Goal: Use online tool/utility

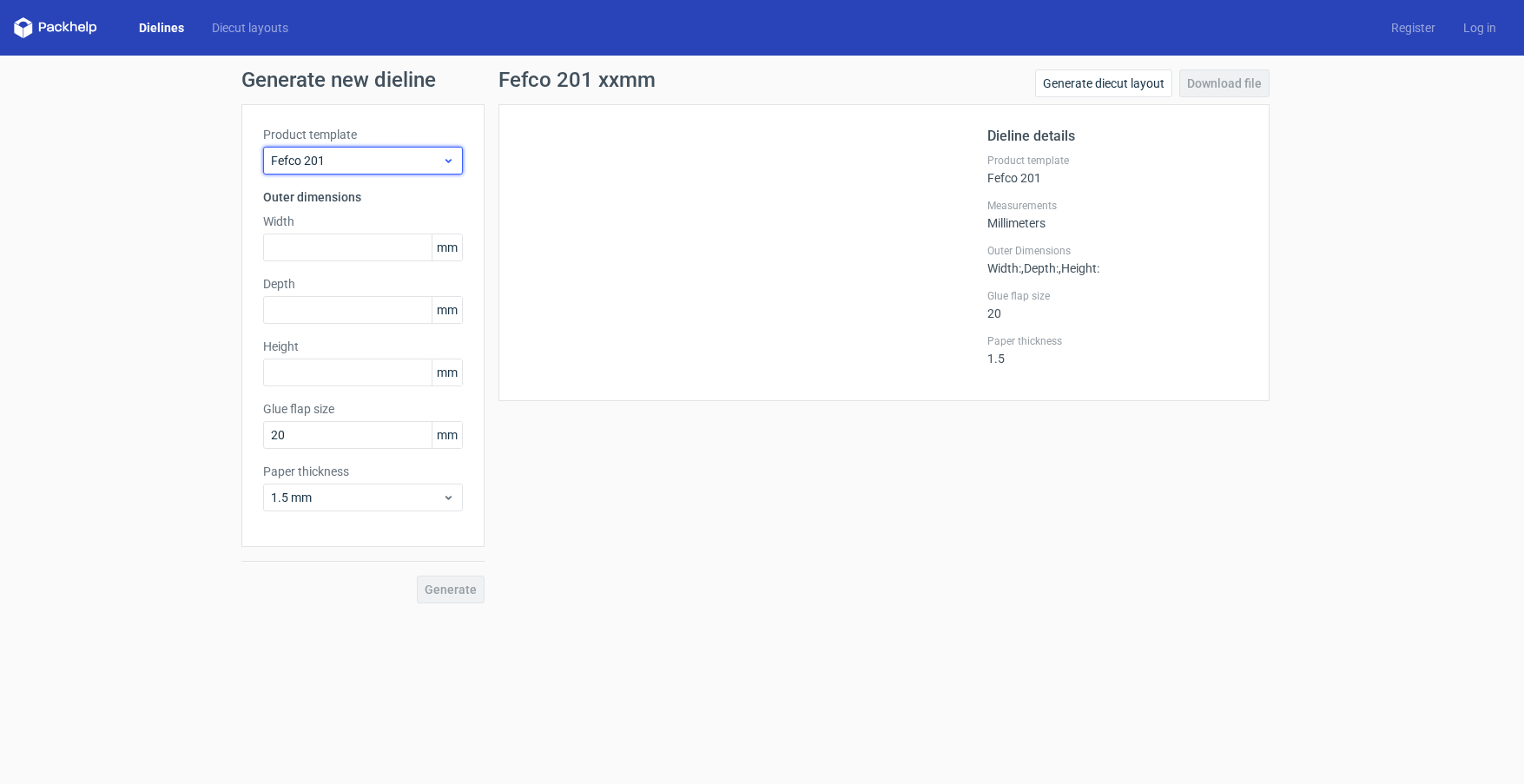
click at [431, 157] on span "Fefco 201" at bounding box center [356, 161] width 171 height 17
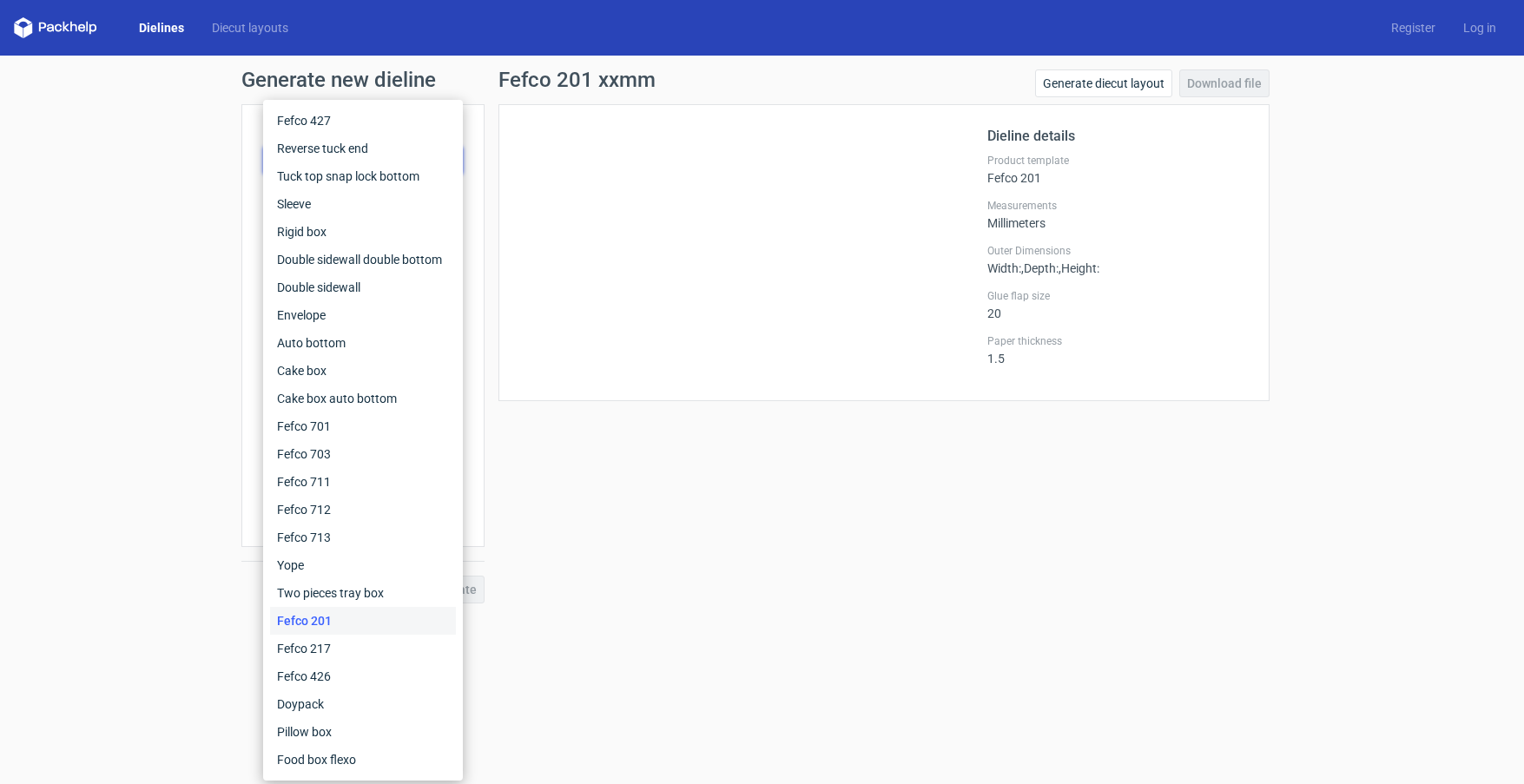
click at [326, 629] on div "Fefco 201" at bounding box center [362, 621] width 186 height 28
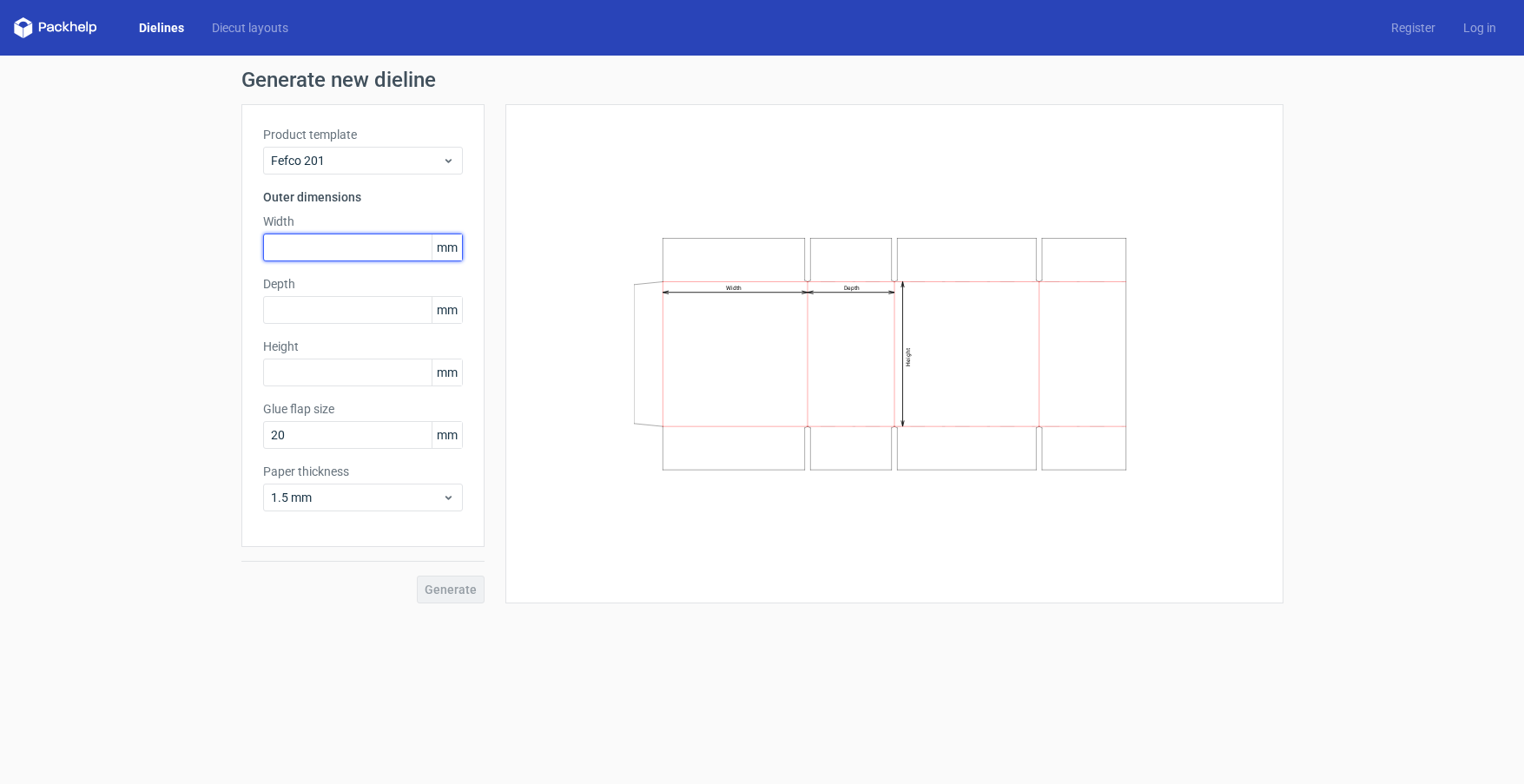
click at [400, 243] on input "text" at bounding box center [362, 247] width 200 height 28
type input "570"
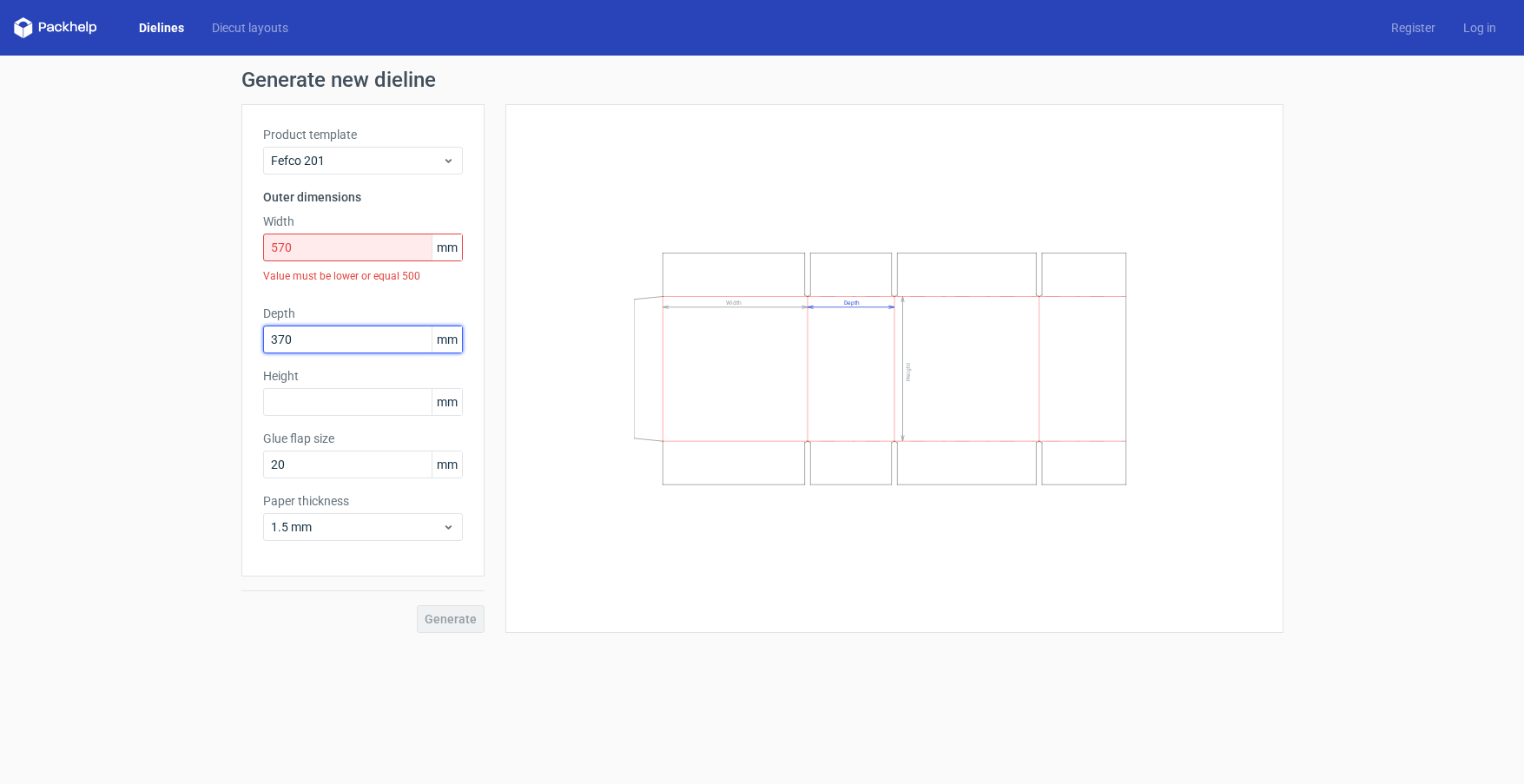
type input "370"
type input "190"
drag, startPoint x: 400, startPoint y: 243, endPoint x: 162, endPoint y: 202, distance: 241.5
click at [162, 202] on div "Generate new dieline Product template Fefco 201 Outer dimensions Width 570 mm V…" at bounding box center [762, 351] width 1524 height 591
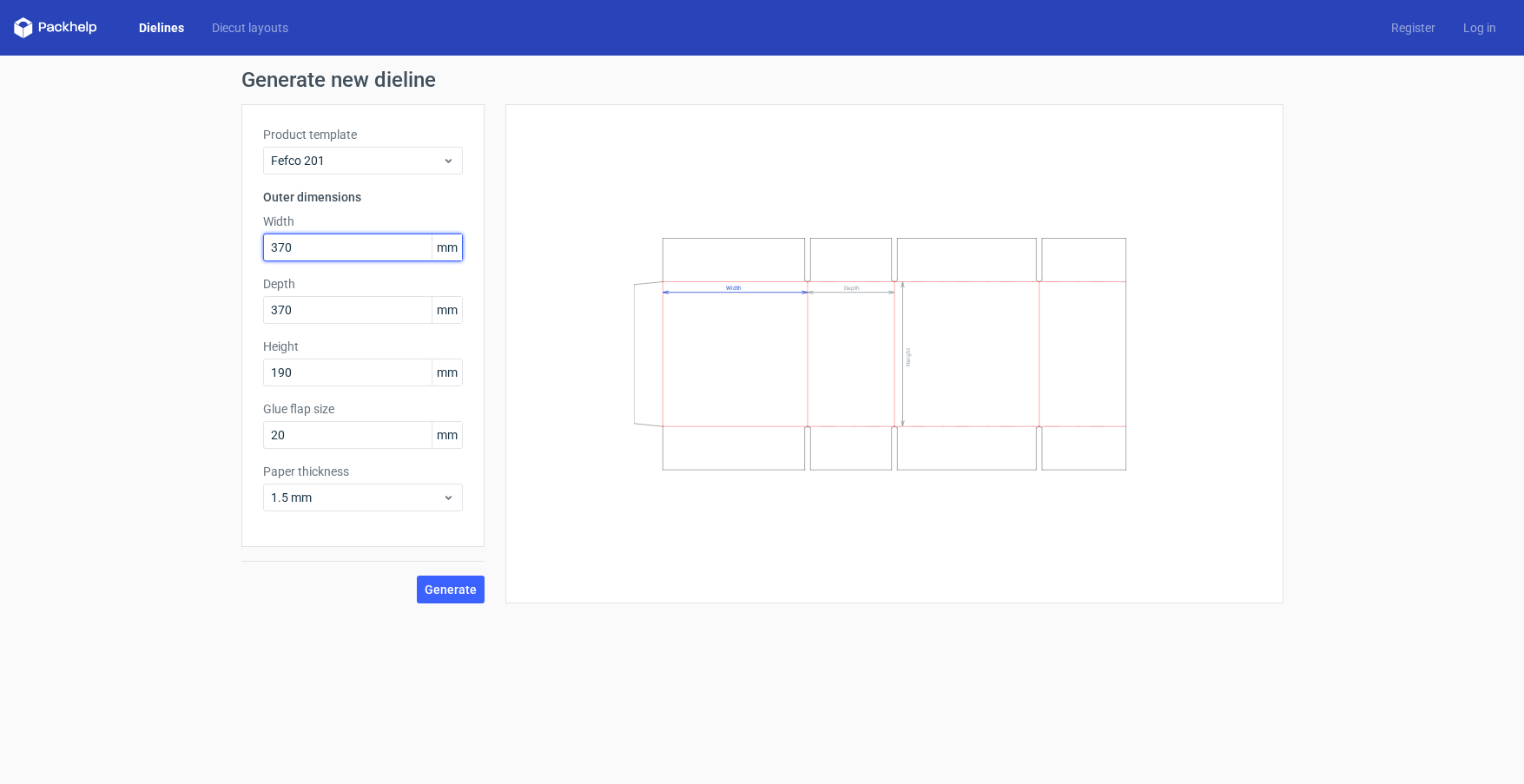
type input "370"
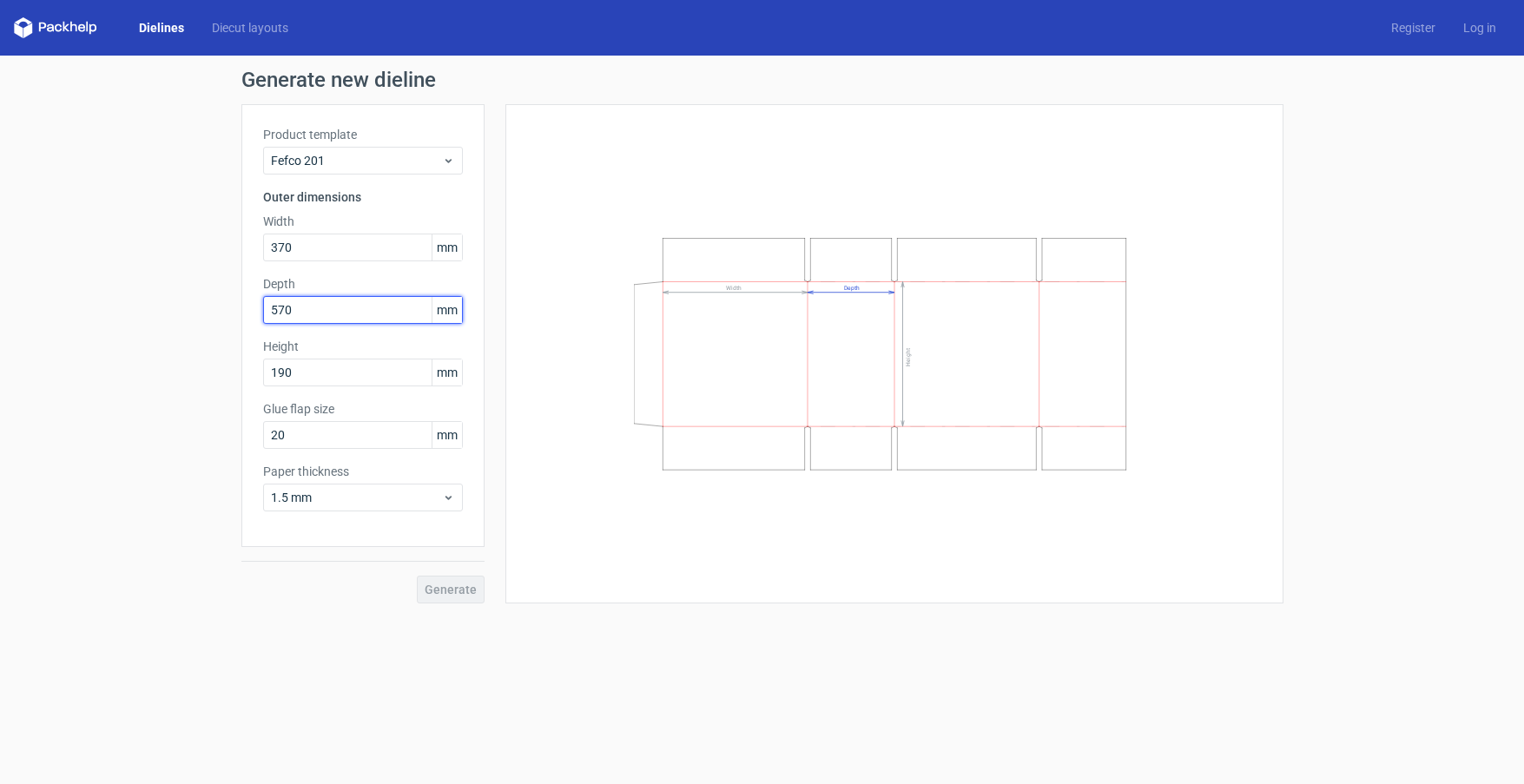
type input "570"
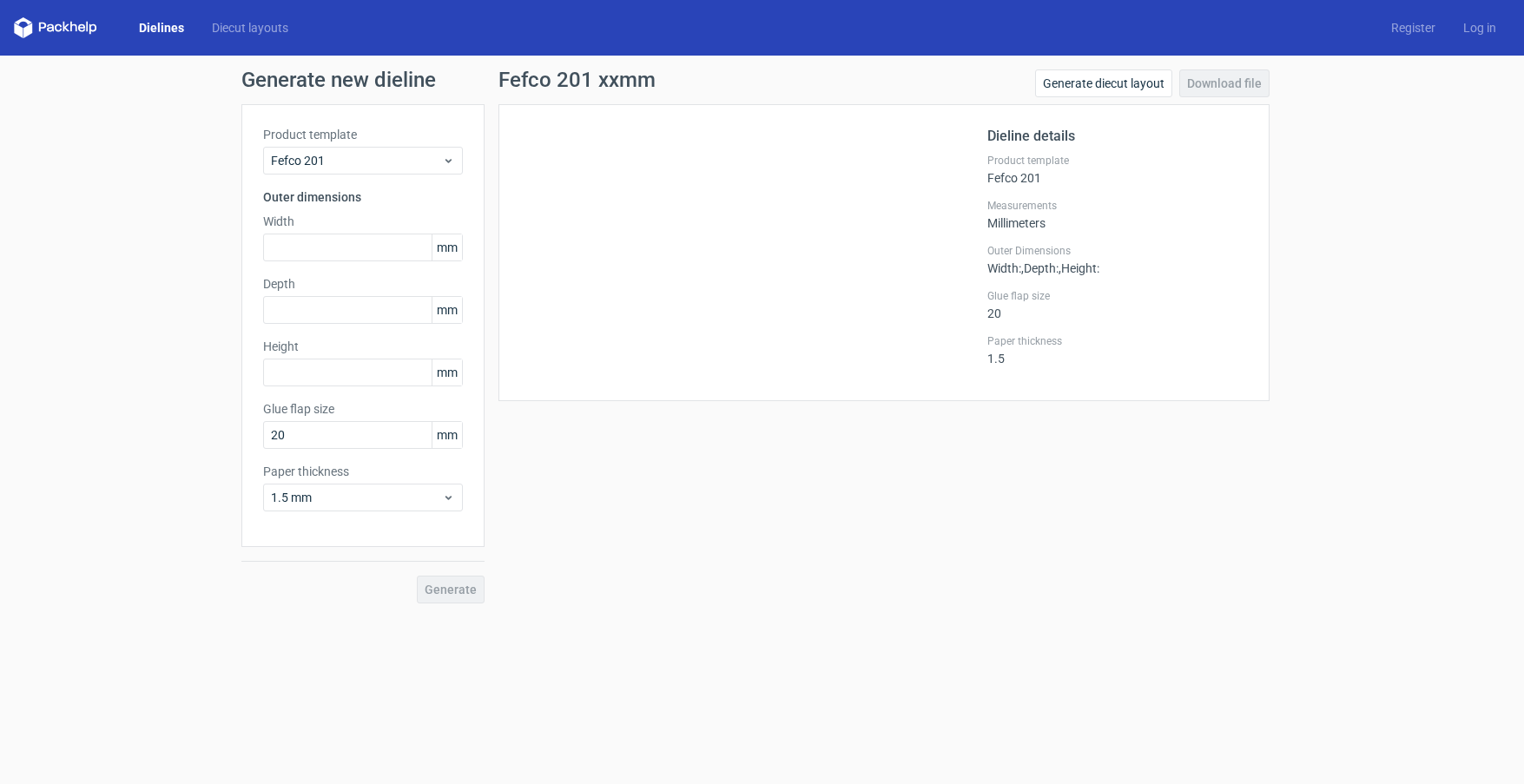
click at [499, 70] on h1 "Fefco 201 xxmm" at bounding box center [577, 80] width 157 height 21
drag, startPoint x: 498, startPoint y: 70, endPoint x: 567, endPoint y: 79, distance: 69.6
click at [567, 79] on h1 "Fefco 201 xxmm" at bounding box center [577, 80] width 157 height 21
copy h1 "Fefco 201"
